Goal: Transaction & Acquisition: Purchase product/service

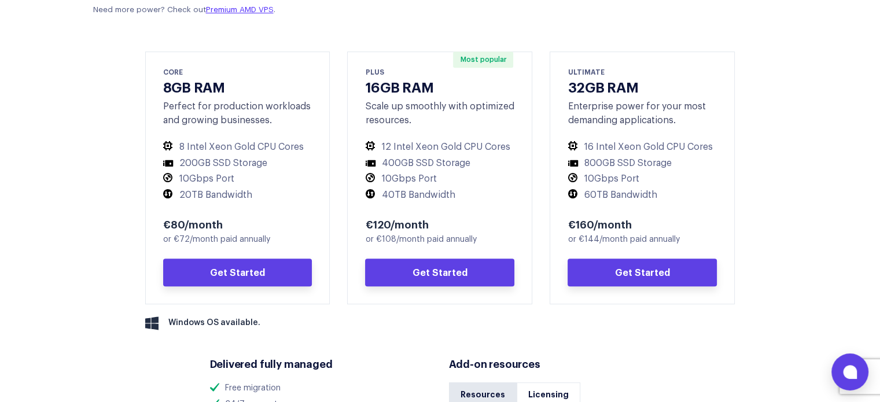
scroll to position [579, 0]
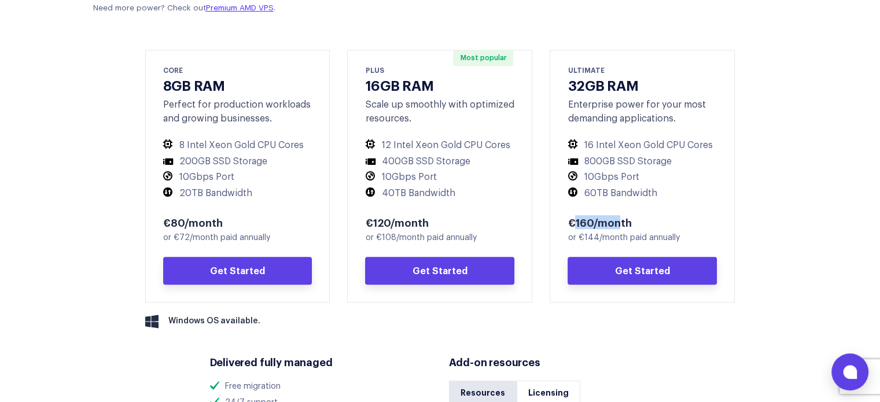
drag, startPoint x: 572, startPoint y: 229, endPoint x: 619, endPoint y: 229, distance: 46.3
click at [619, 229] on div "€160/month" at bounding box center [642, 222] width 149 height 14
click at [607, 141] on li "16 Intel Xeon Gold CPU Cores" at bounding box center [642, 145] width 149 height 12
click at [604, 161] on li "800GB SSD Storage" at bounding box center [642, 162] width 149 height 12
drag, startPoint x: 582, startPoint y: 156, endPoint x: 644, endPoint y: 164, distance: 61.8
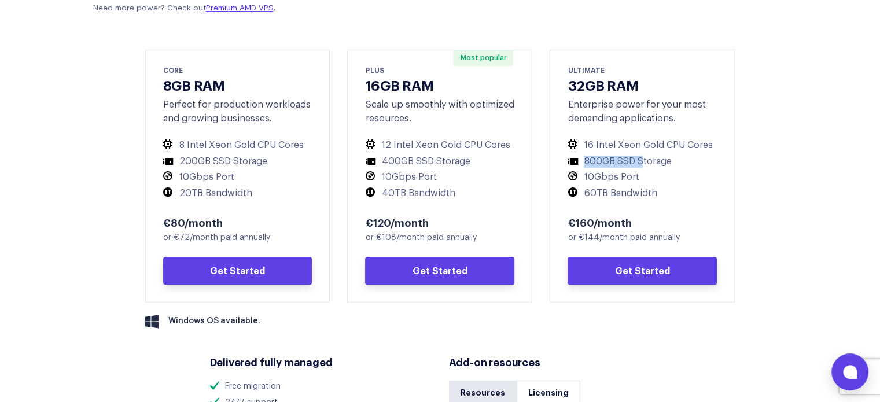
click at [644, 164] on li "800GB SSD Storage" at bounding box center [642, 162] width 149 height 12
click at [593, 196] on li "60TB Bandwidth" at bounding box center [642, 194] width 149 height 12
click at [594, 196] on li "60TB Bandwidth" at bounding box center [642, 194] width 149 height 12
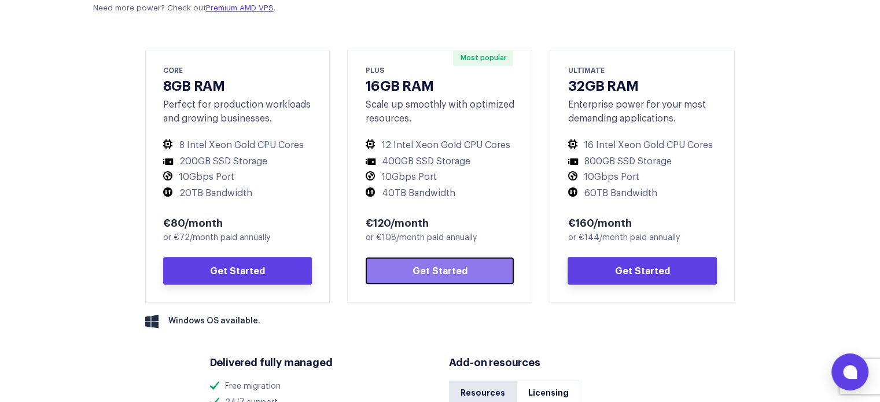
click at [417, 268] on link "Get Started" at bounding box center [439, 271] width 149 height 28
